Goal: Task Accomplishment & Management: Use online tool/utility

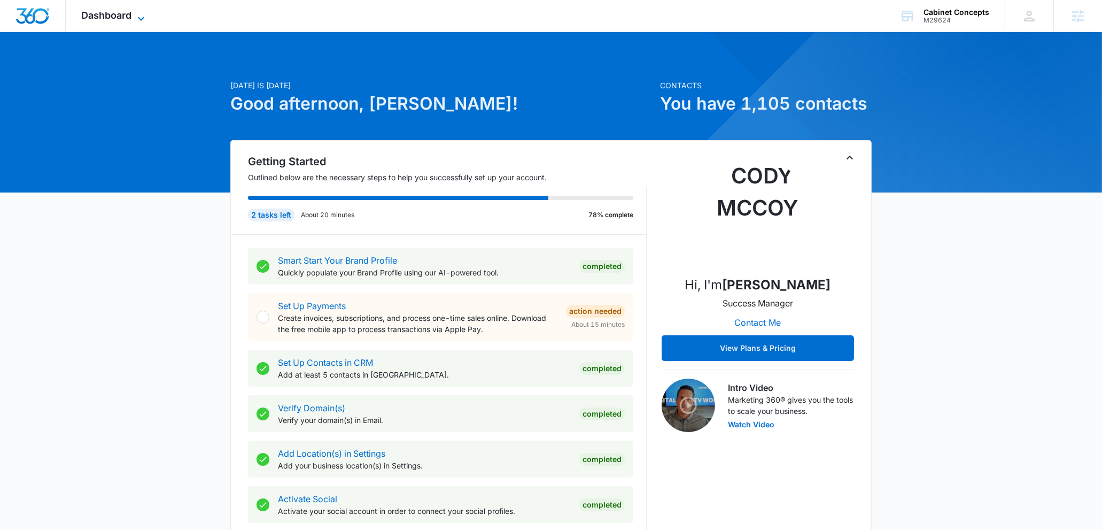
click at [129, 19] on div "Dashboard Apps Reputation Websites Forms CRM Email Social Content Ads Intellige…" at bounding box center [115, 16] width 98 height 32
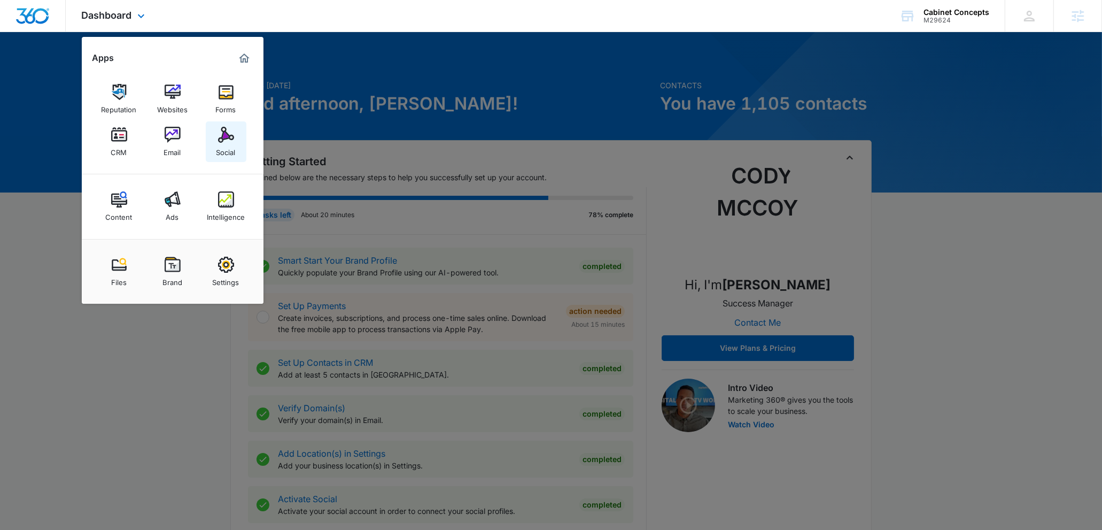
click at [232, 131] on img at bounding box center [226, 135] width 16 height 16
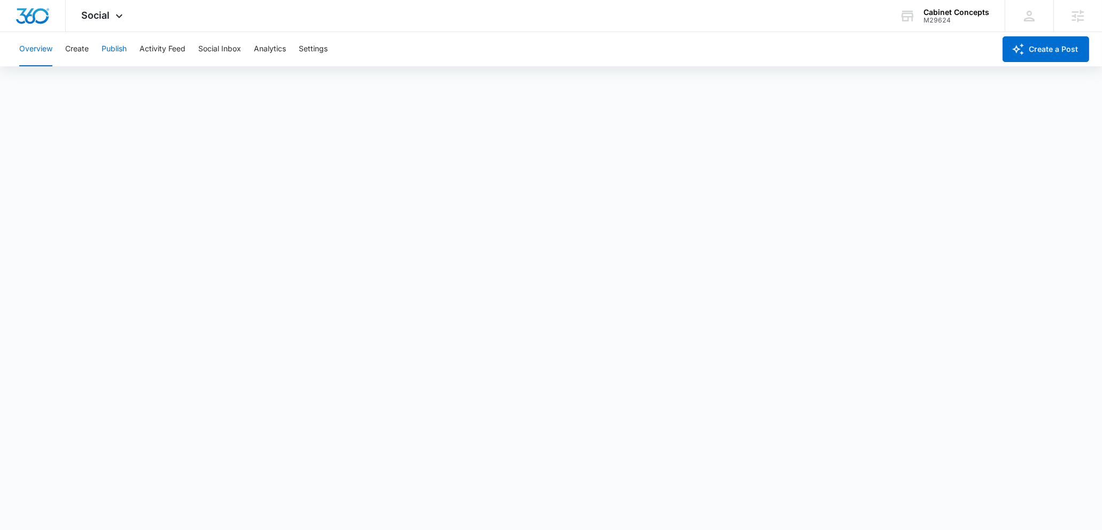
click at [113, 61] on button "Publish" at bounding box center [114, 49] width 25 height 34
click at [86, 57] on button "Create" at bounding box center [77, 49] width 24 height 34
click at [108, 77] on button "Approvals" at bounding box center [105, 82] width 36 height 30
click at [108, 48] on button "Publish" at bounding box center [114, 49] width 25 height 34
